Goal: Obtain resource: Obtain resource

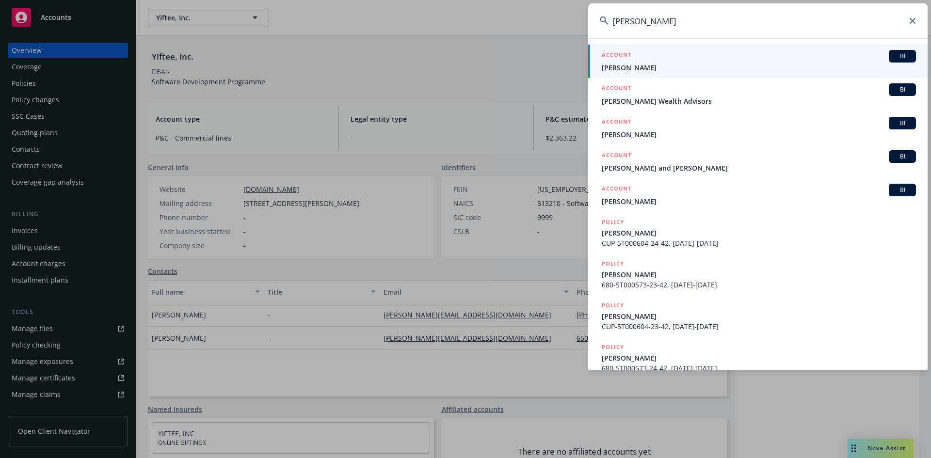
type input "roberta heal"
click at [621, 53] on h5 "ACCOUNT" at bounding box center [616, 56] width 30 height 12
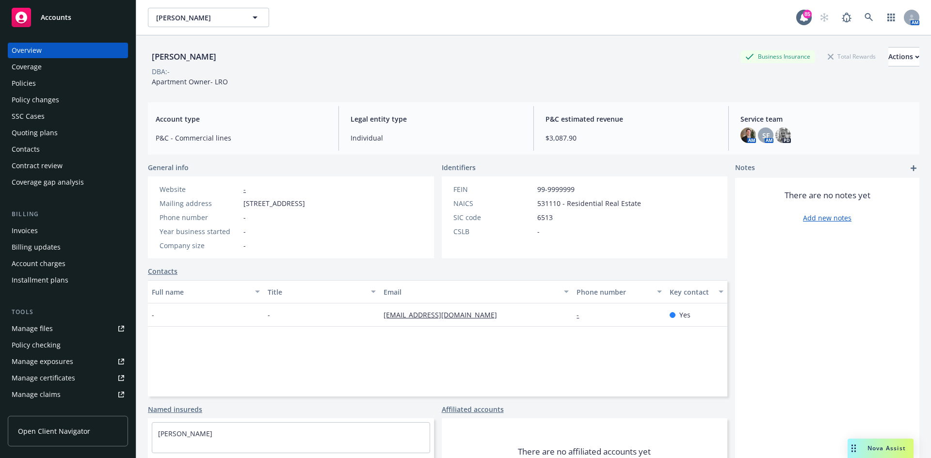
click at [49, 85] on div "Policies" at bounding box center [68, 84] width 112 height 16
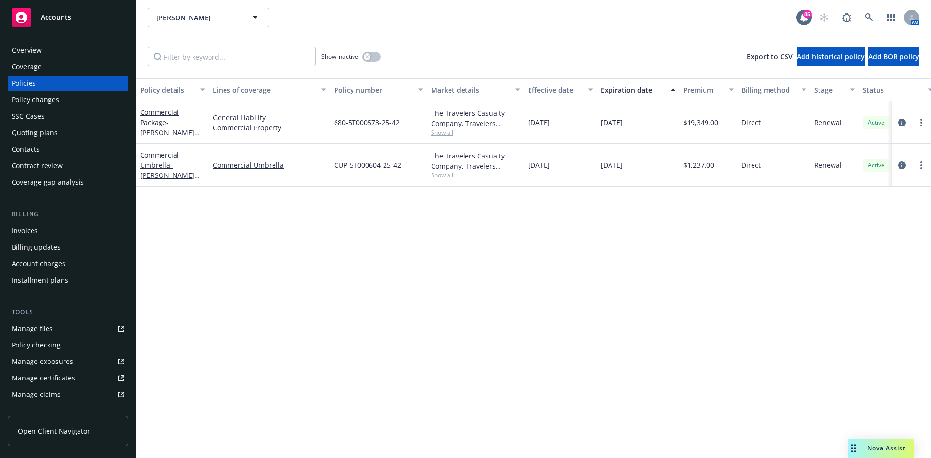
click at [63, 379] on div "Manage certificates" at bounding box center [43, 378] width 63 height 16
click at [38, 331] on div "Manage files" at bounding box center [32, 329] width 41 height 16
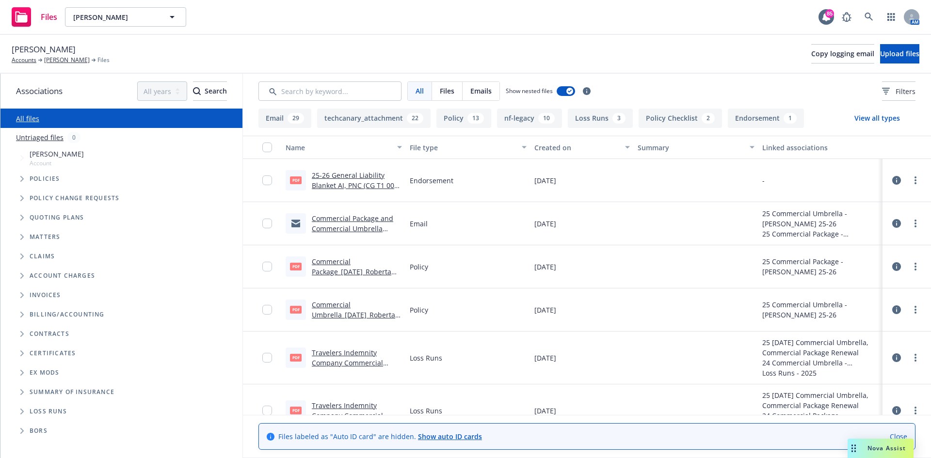
click at [357, 173] on link "25-26 General Liability Blanket AI, PNC (CG T1 00 02 19).pdf" at bounding box center [353, 186] width 82 height 30
